Goal: Task Accomplishment & Management: Manage account settings

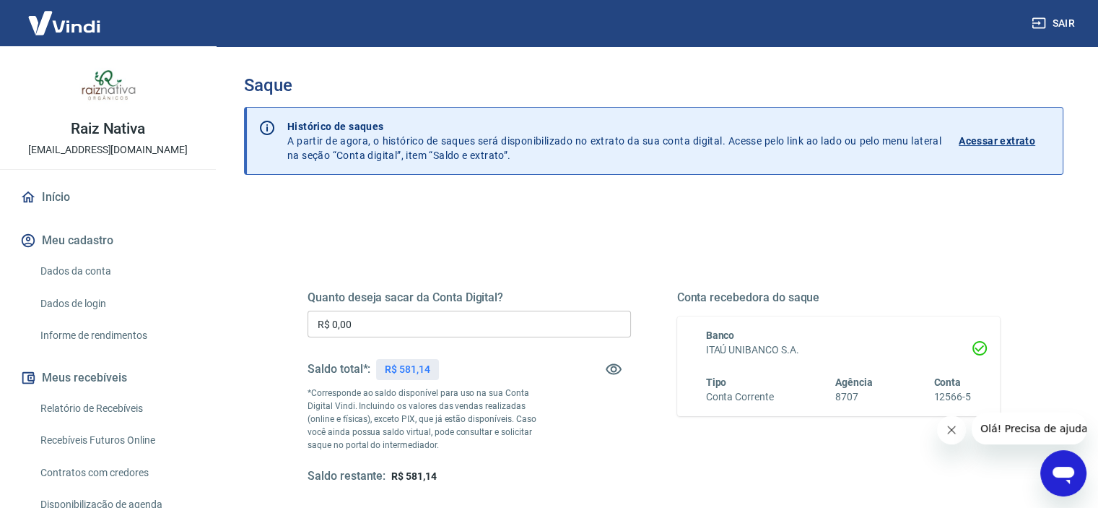
click at [419, 323] on input "R$ 0,00" at bounding box center [469, 324] width 323 height 27
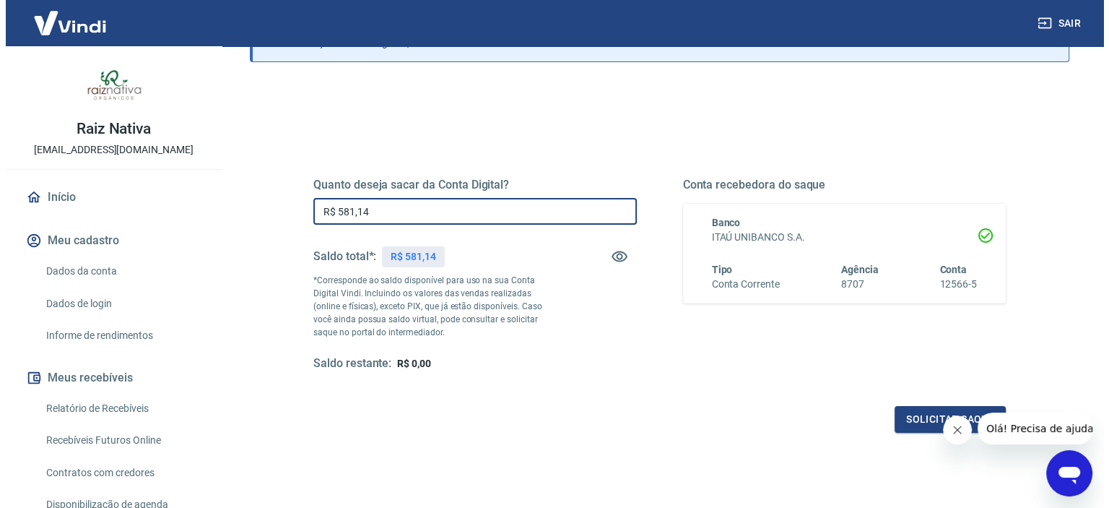
scroll to position [205, 0]
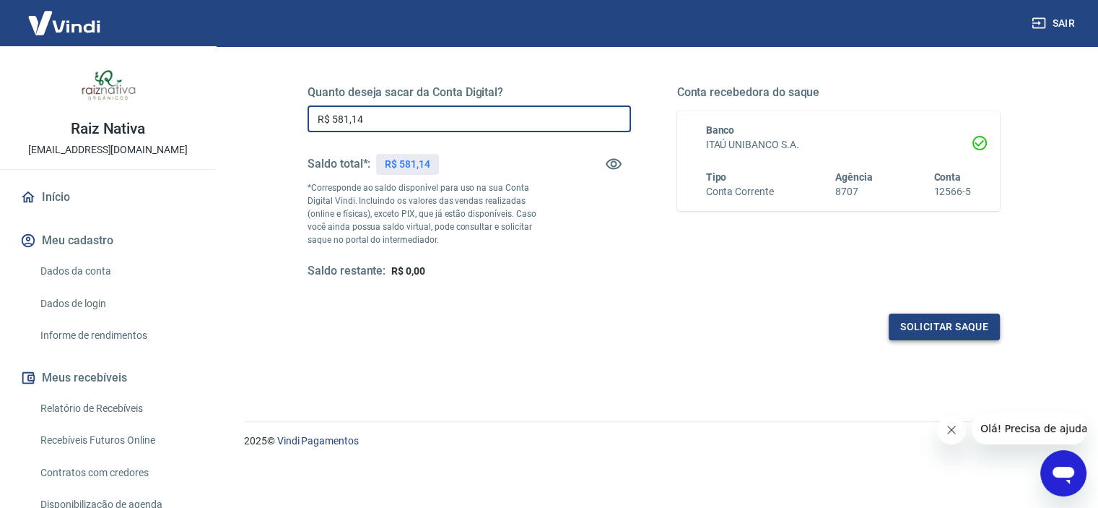
type input "R$ 581,14"
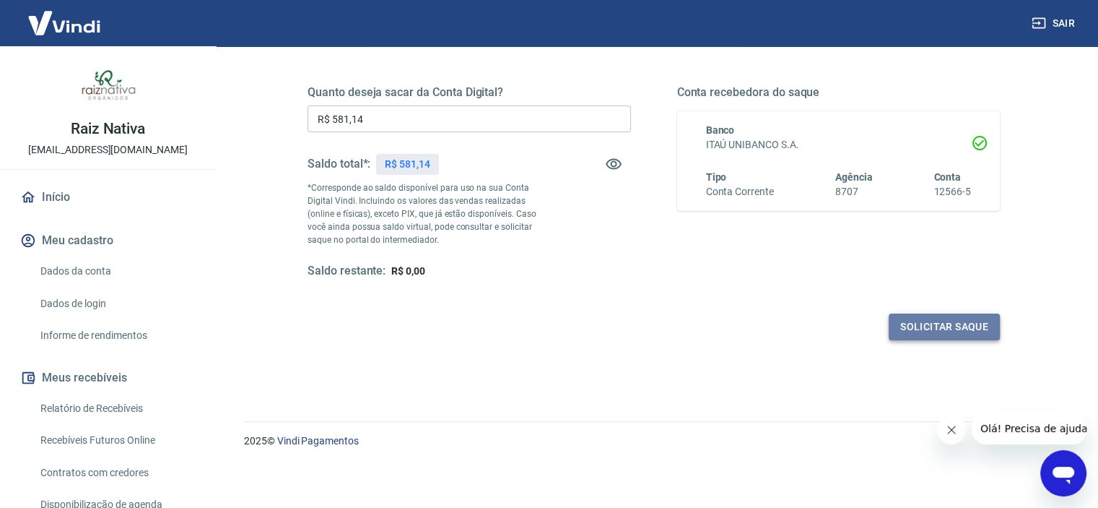
click at [985, 313] on button "Solicitar saque" at bounding box center [944, 326] width 111 height 27
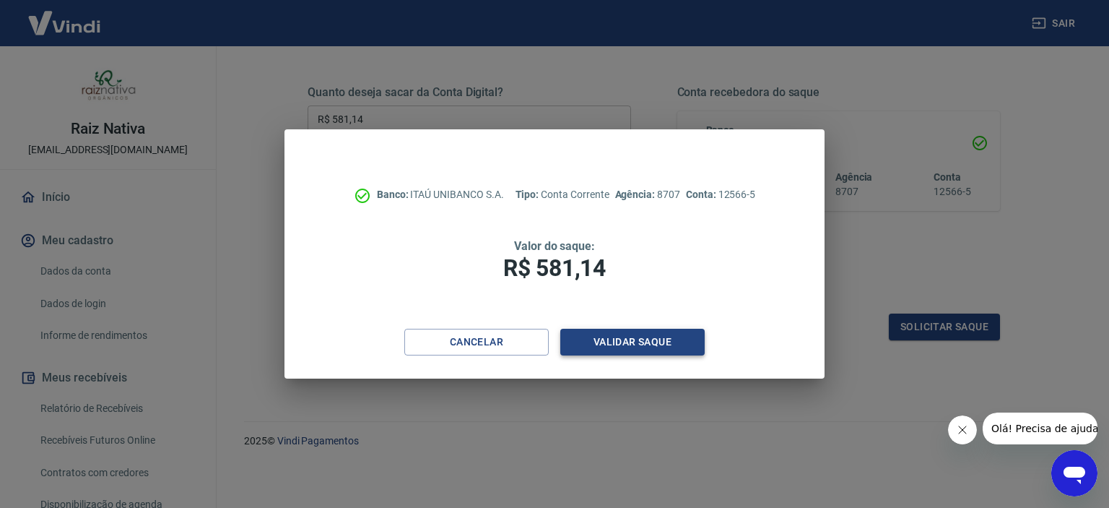
click at [631, 342] on button "Validar saque" at bounding box center [632, 342] width 144 height 27
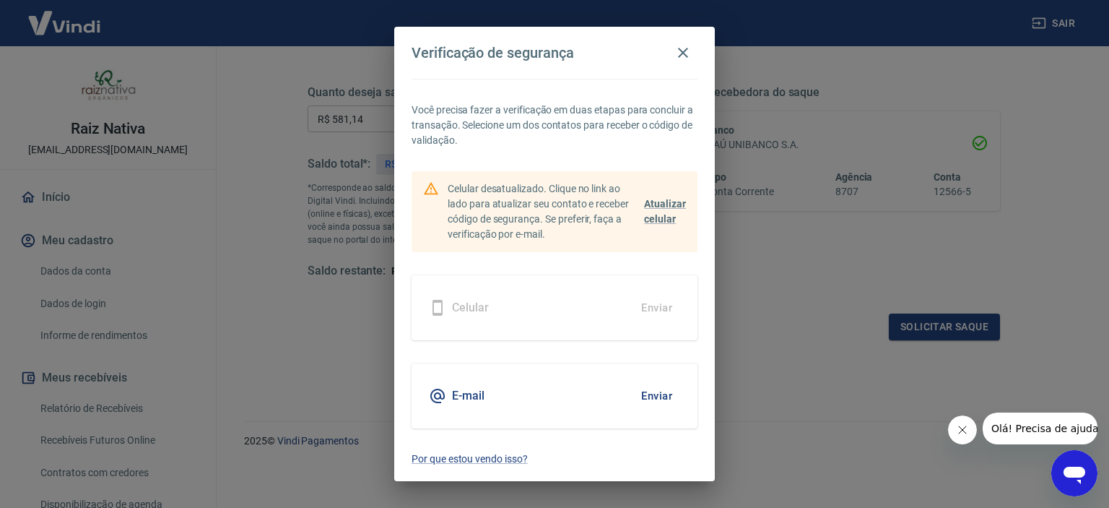
click at [653, 404] on button "Enviar" at bounding box center [656, 396] width 47 height 30
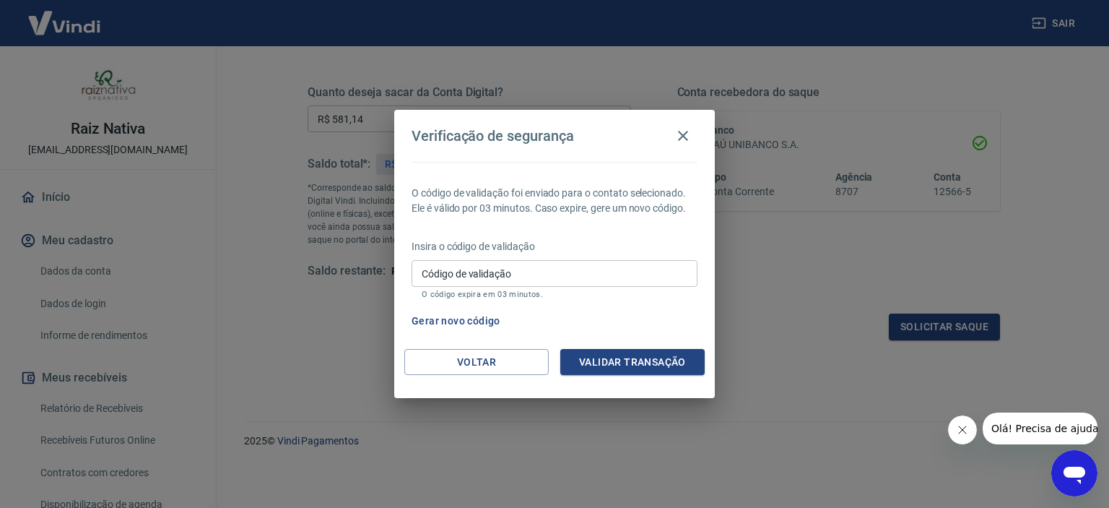
click at [524, 277] on input "Código de validação" at bounding box center [555, 273] width 286 height 27
paste input "729511"
type input "729511"
click at [630, 357] on button "Validar transação" at bounding box center [632, 362] width 144 height 27
